Goal: Transaction & Acquisition: Obtain resource

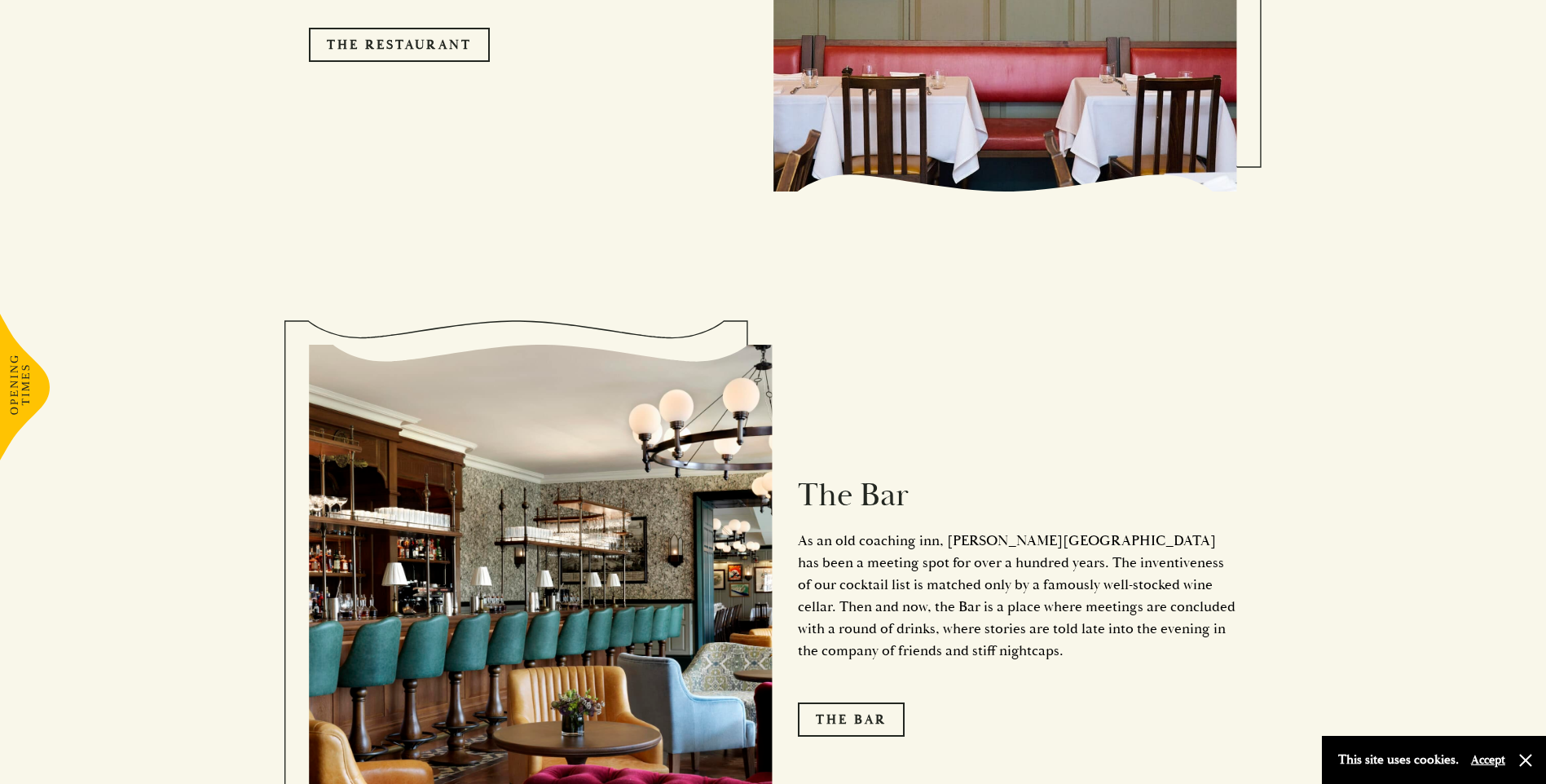
scroll to position [1945, 0]
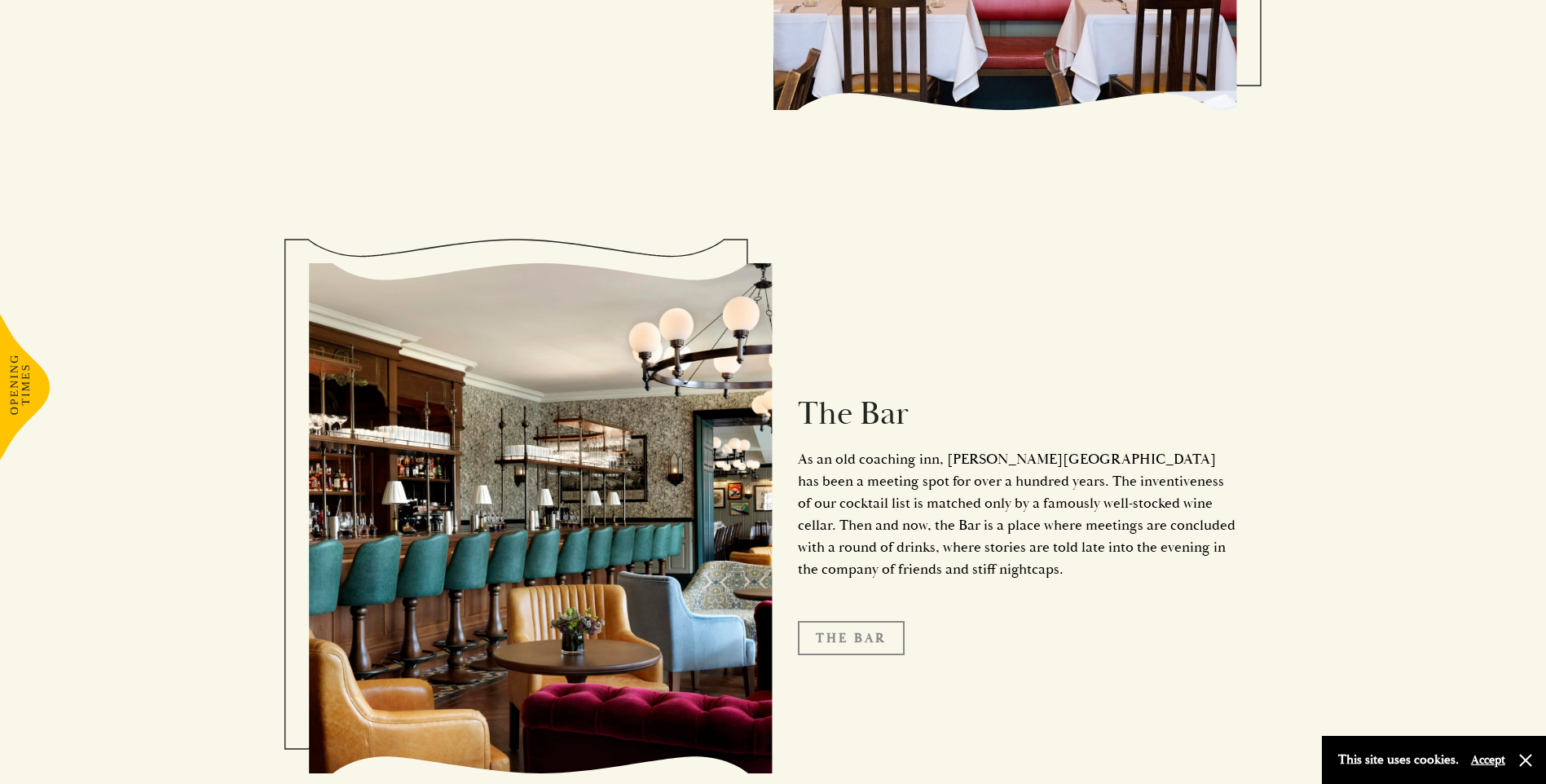
click at [863, 621] on link "The Bar" at bounding box center [851, 638] width 107 height 34
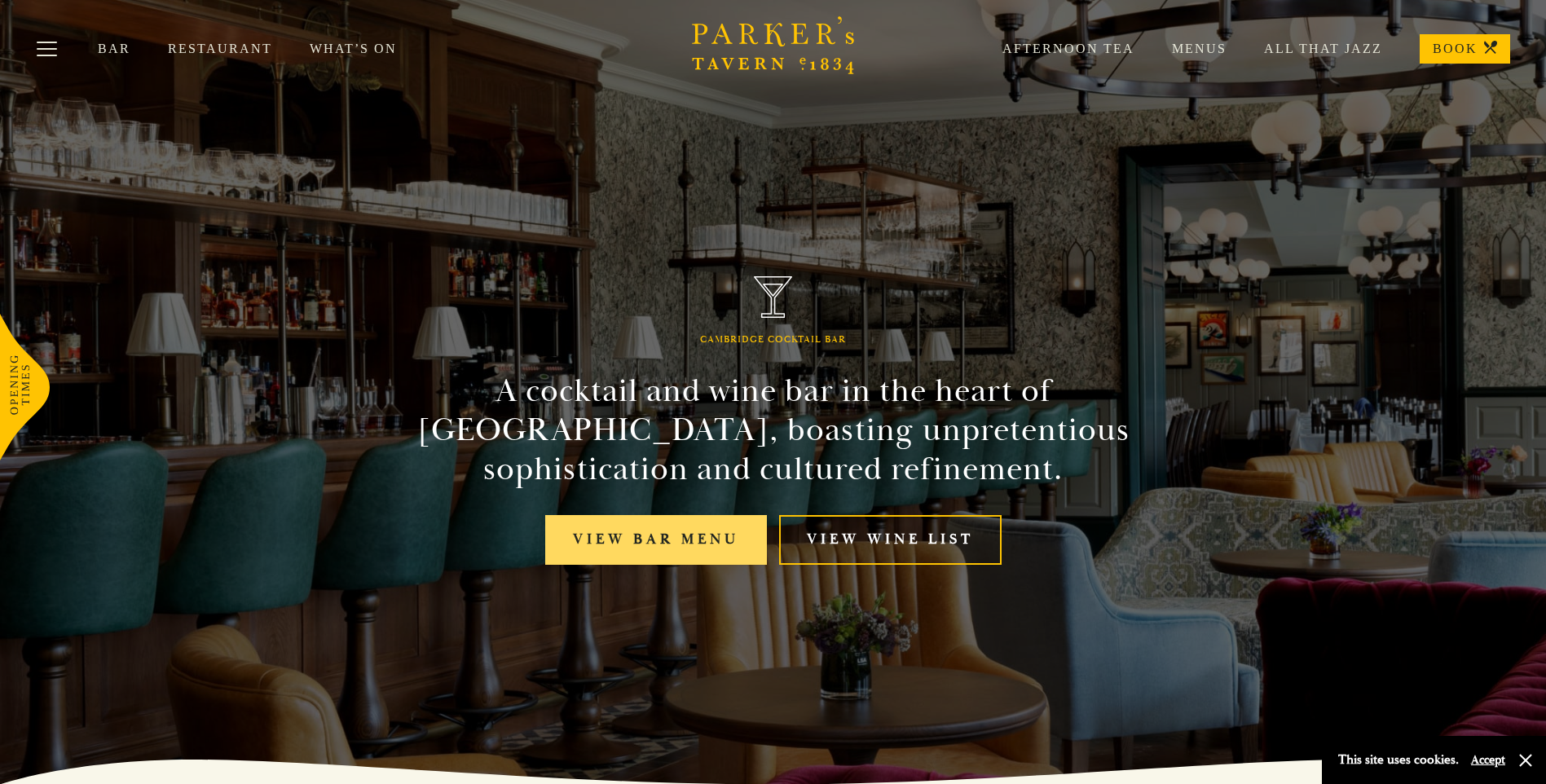
click at [686, 540] on link "View bar menu" at bounding box center [655, 540] width 221 height 50
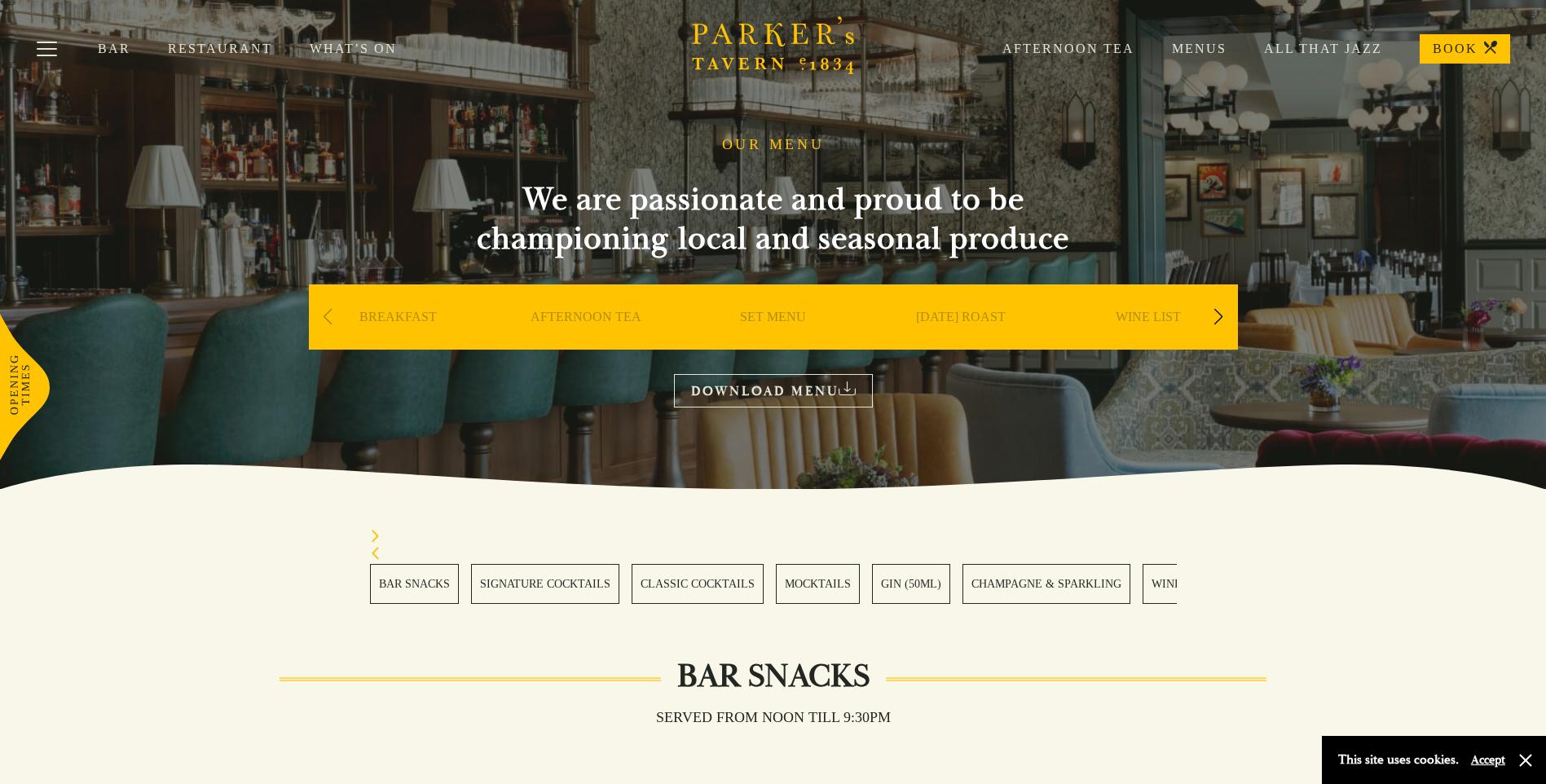
click at [1221, 48] on link "Menus" at bounding box center [1180, 48] width 92 height 16
